Goal: Find specific page/section: Find specific page/section

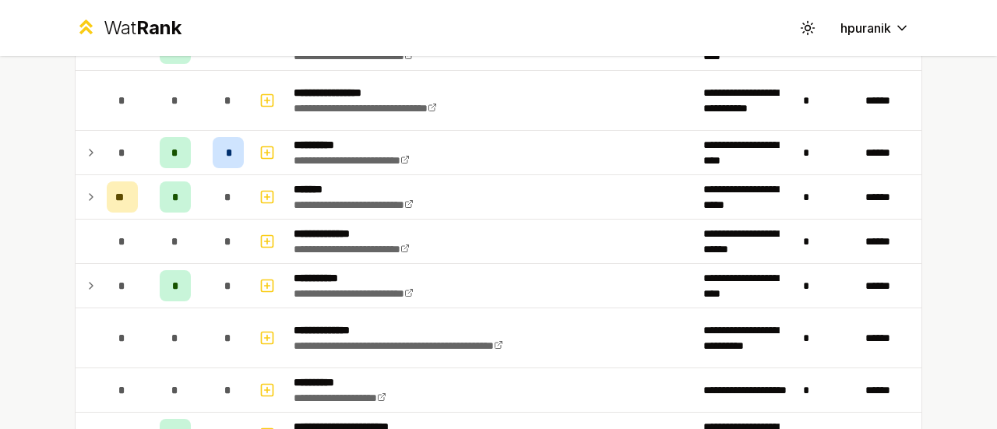
scroll to position [1770, 0]
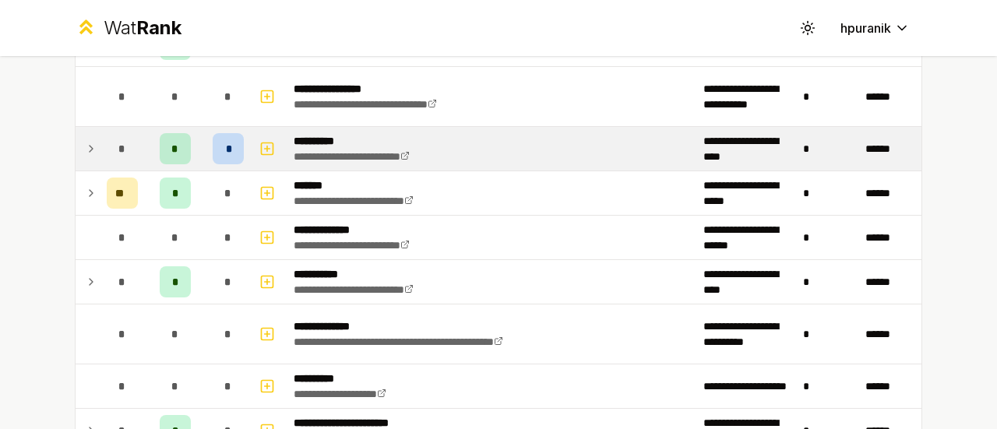
click at [85, 139] on icon at bounding box center [91, 148] width 12 height 19
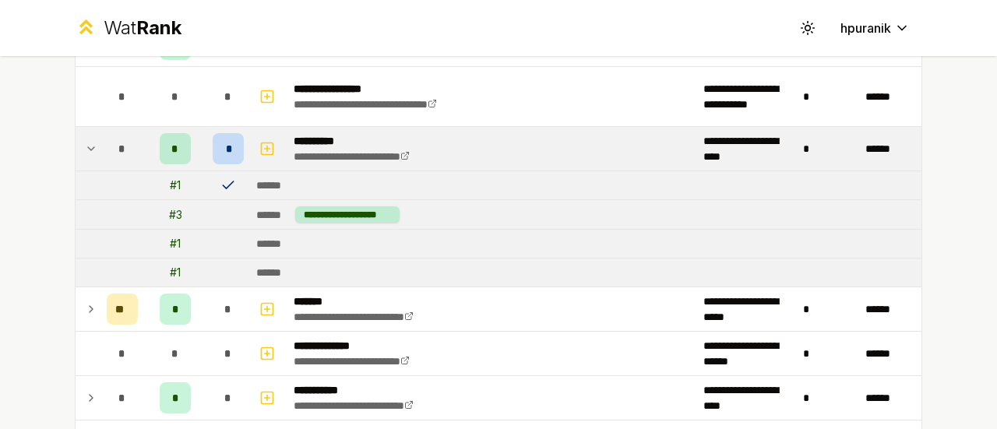
click at [85, 139] on icon at bounding box center [91, 148] width 12 height 19
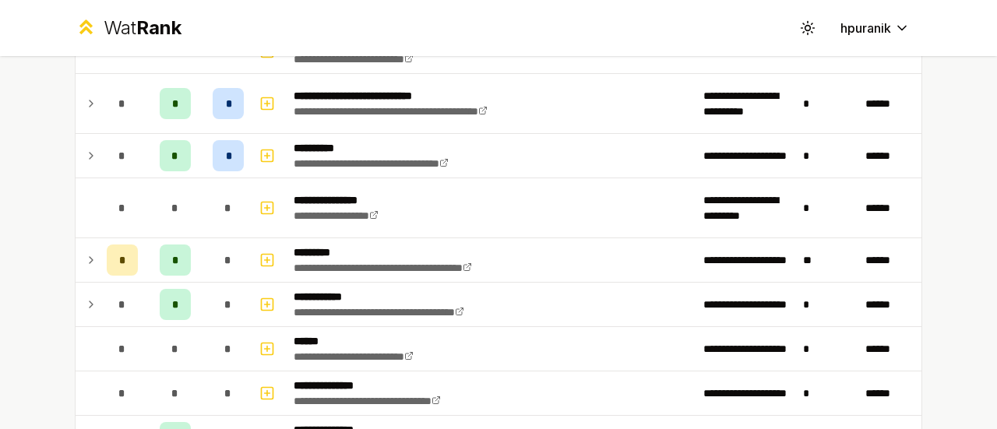
scroll to position [2195, 0]
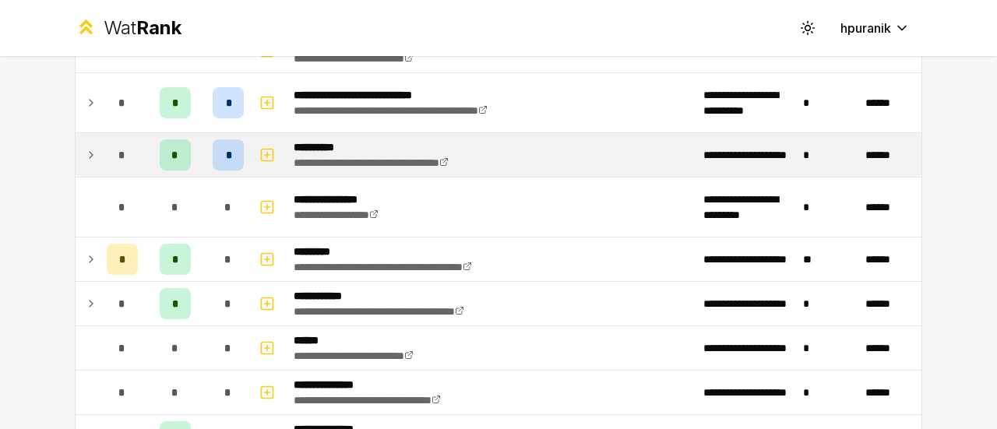
click at [85, 146] on icon at bounding box center [91, 155] width 12 height 19
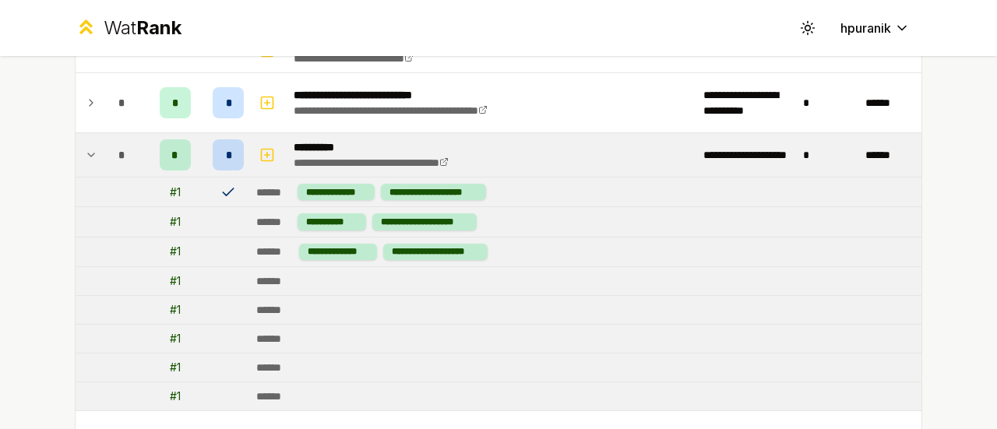
click at [85, 146] on icon at bounding box center [91, 155] width 12 height 19
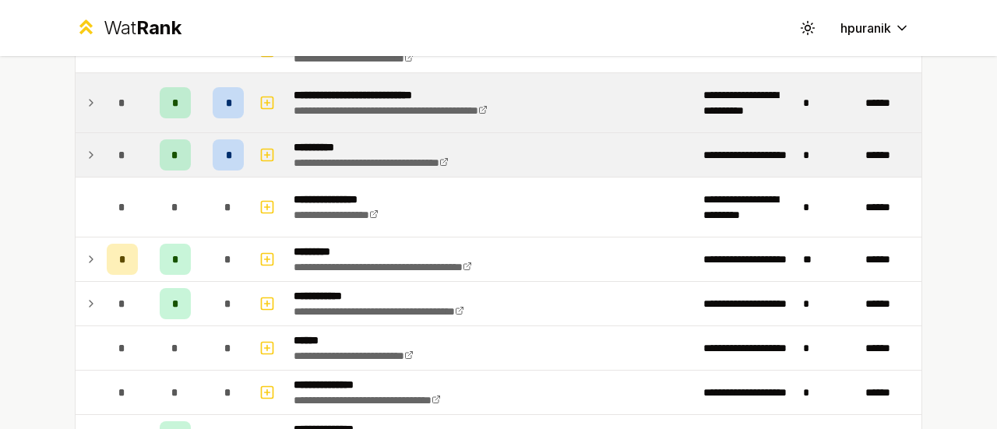
click at [85, 94] on icon at bounding box center [91, 102] width 12 height 19
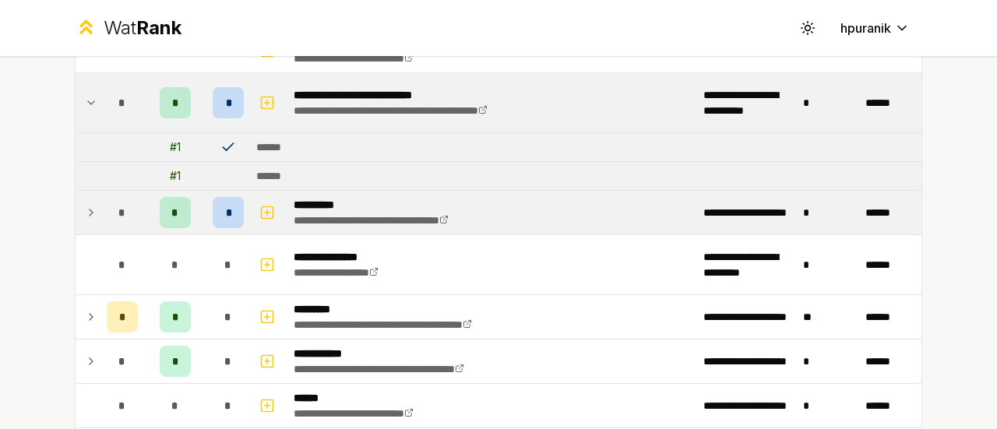
click at [85, 93] on icon at bounding box center [91, 102] width 12 height 19
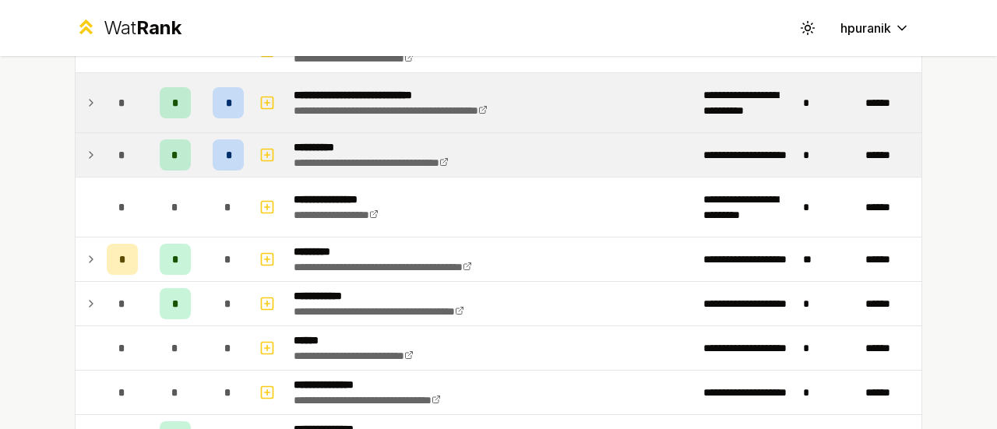
click at [85, 146] on icon at bounding box center [91, 155] width 12 height 19
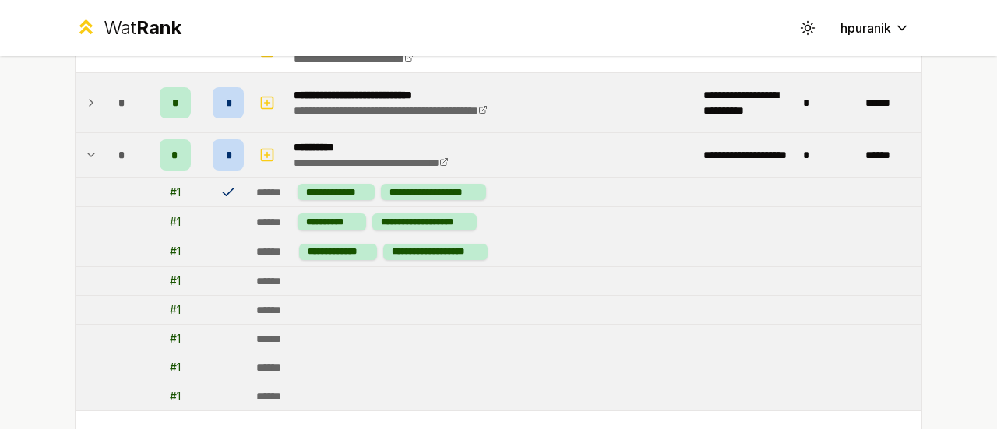
click at [85, 146] on icon at bounding box center [91, 155] width 12 height 19
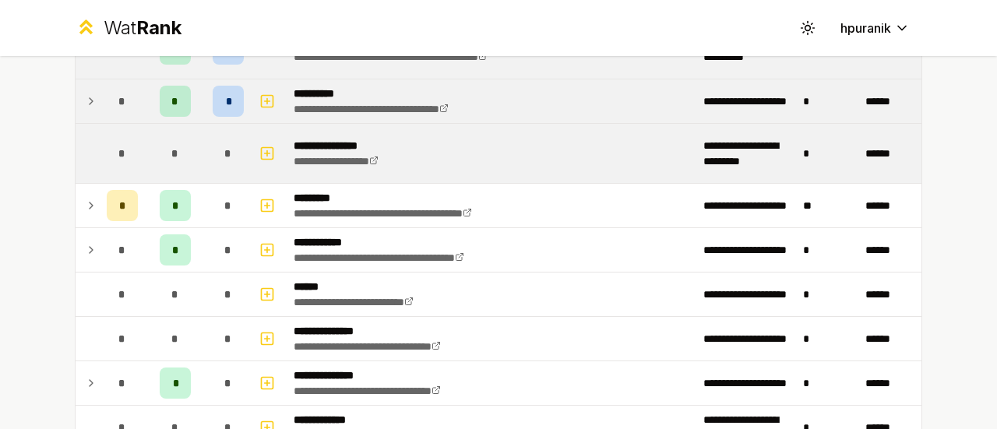
scroll to position [2248, 0]
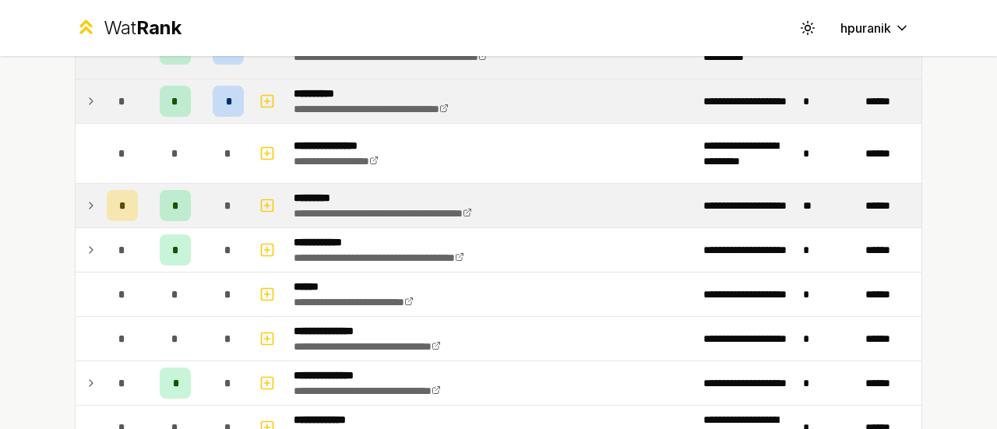
click at [76, 191] on td at bounding box center [88, 206] width 25 height 44
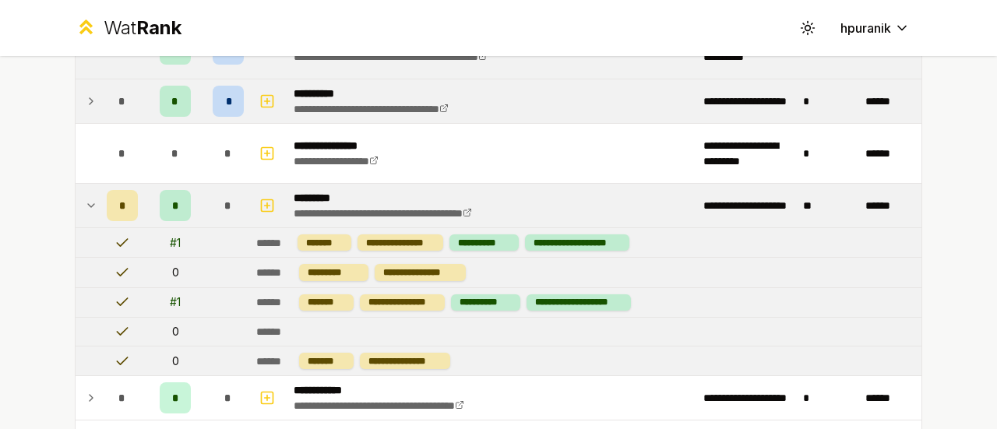
click at [85, 196] on icon at bounding box center [91, 205] width 12 height 19
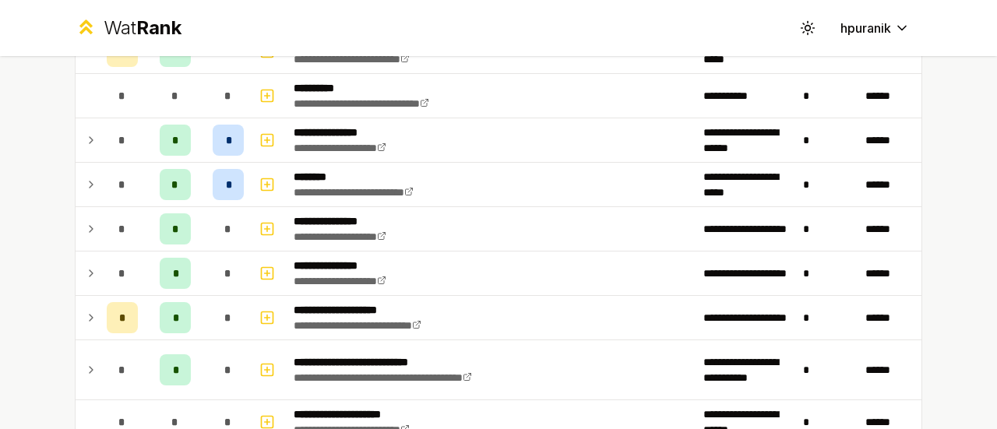
scroll to position [271, 0]
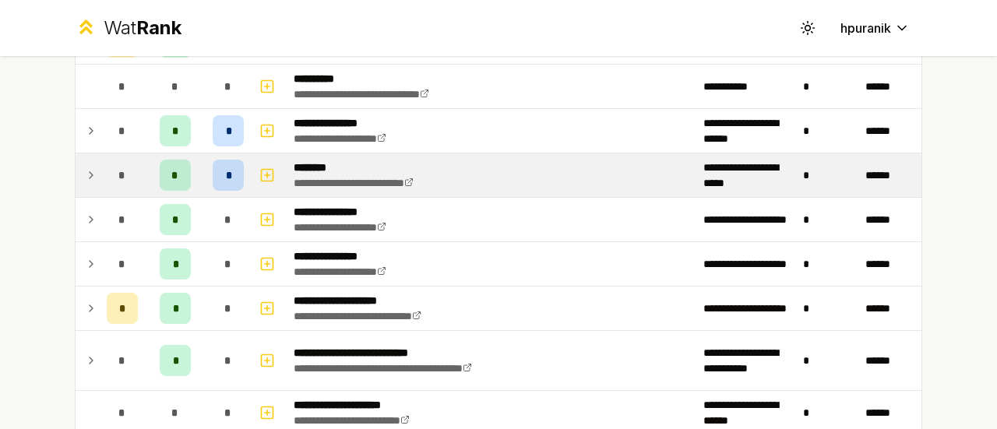
click at [90, 172] on icon at bounding box center [91, 175] width 3 height 6
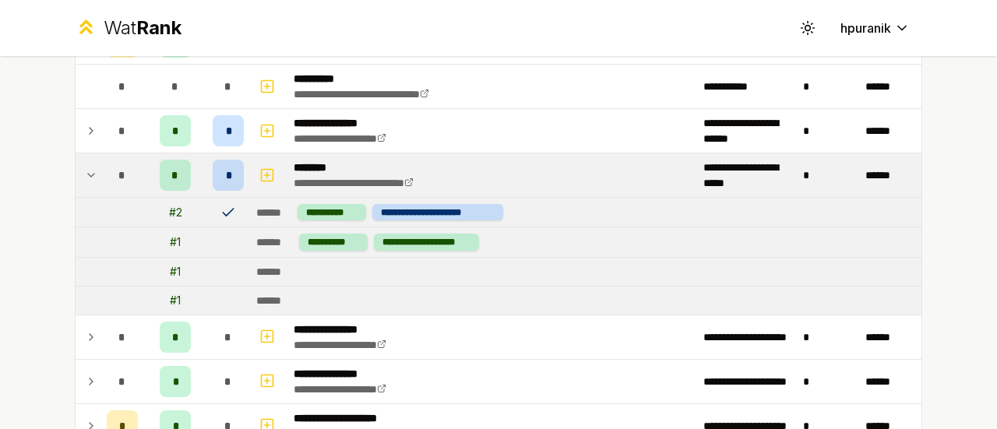
click at [85, 171] on icon at bounding box center [91, 175] width 12 height 19
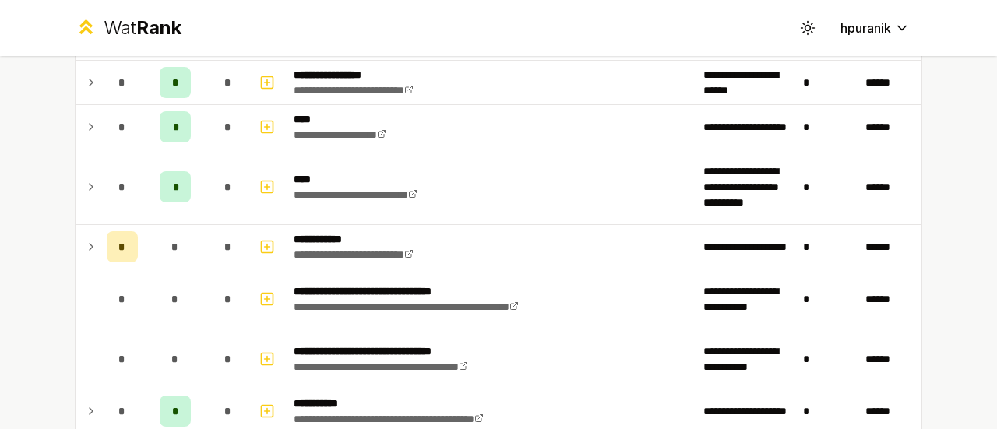
scroll to position [1351, 0]
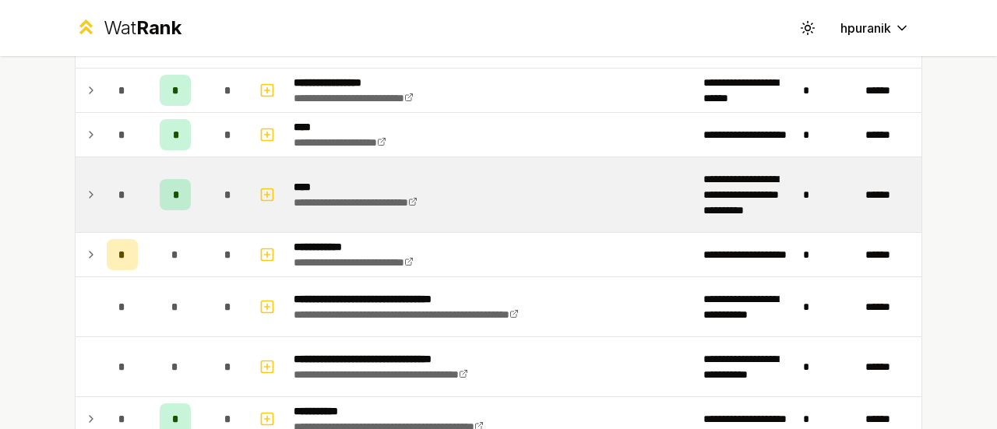
click at [85, 185] on icon at bounding box center [91, 194] width 12 height 19
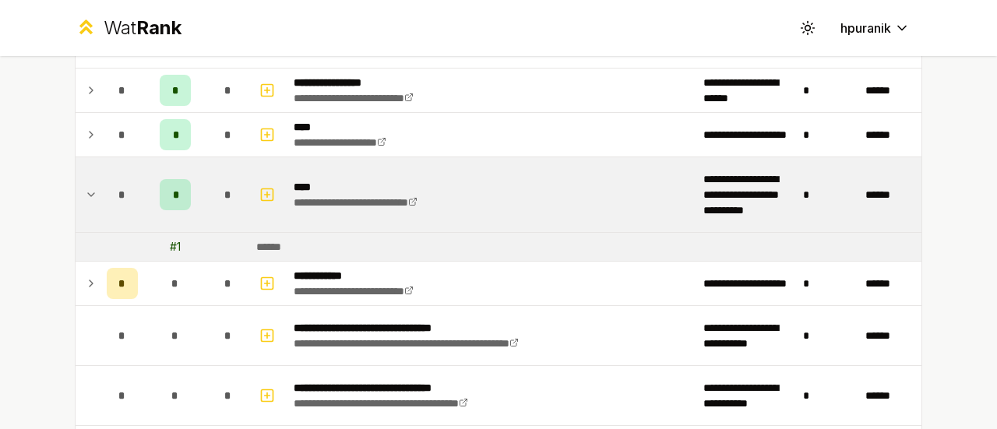
click at [85, 185] on icon at bounding box center [91, 194] width 12 height 19
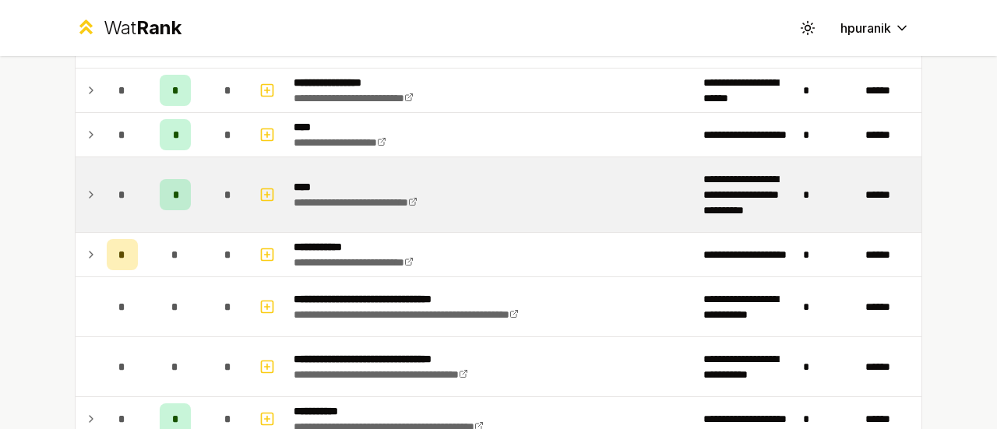
scroll to position [1338, 0]
